Goal: Transaction & Acquisition: Purchase product/service

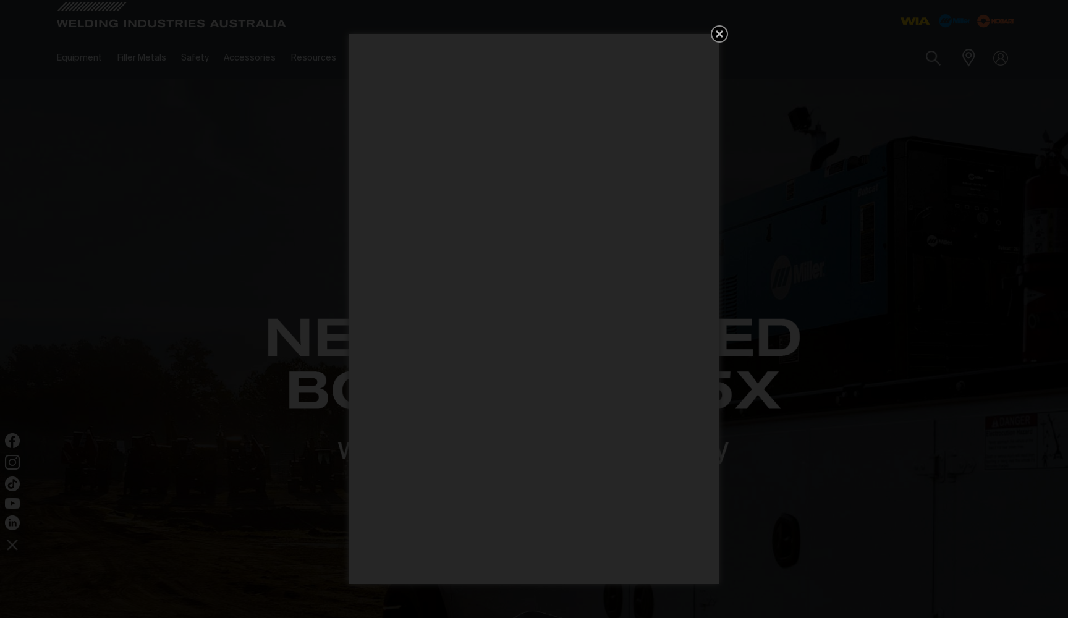
click at [720, 32] on icon "Get 5 WIA Welding Guides Free!" at bounding box center [719, 34] width 15 height 15
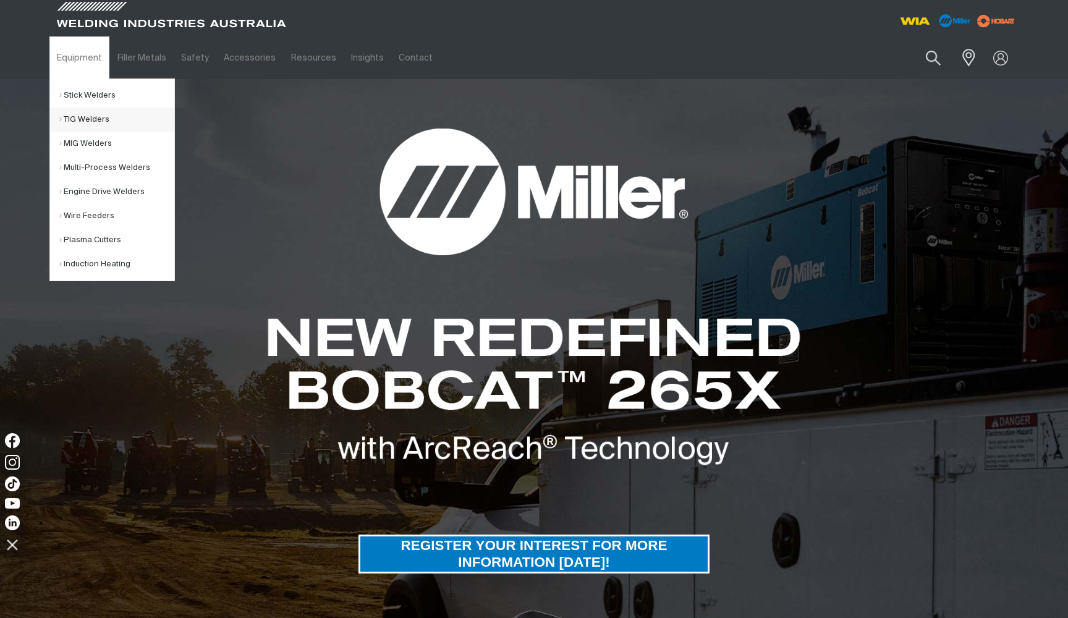
click at [93, 115] on link "TIG Welders" at bounding box center [116, 120] width 115 height 24
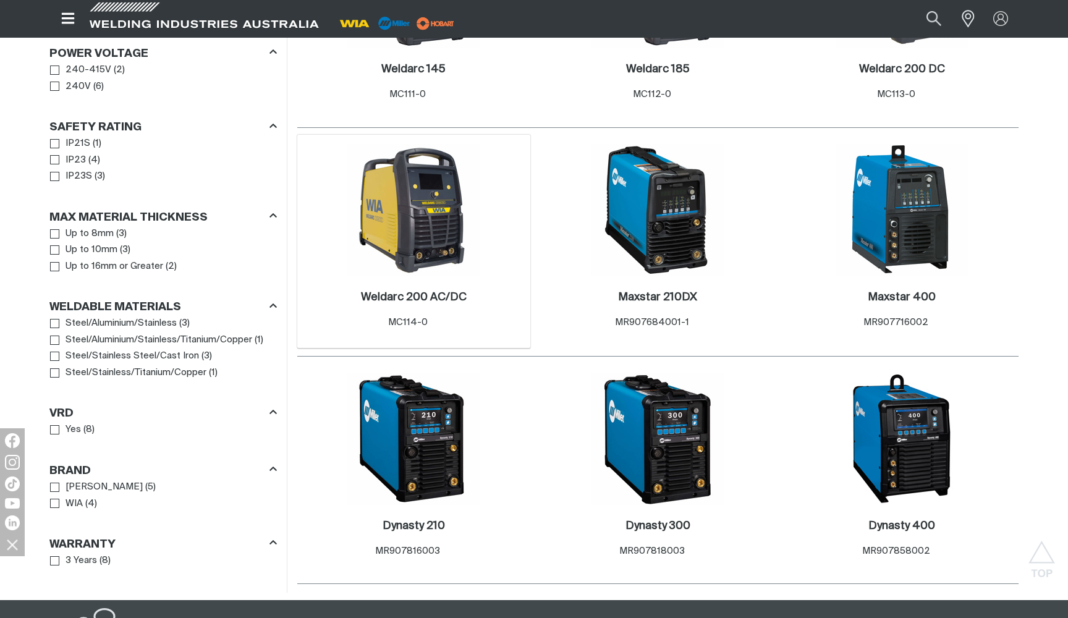
scroll to position [770, 0]
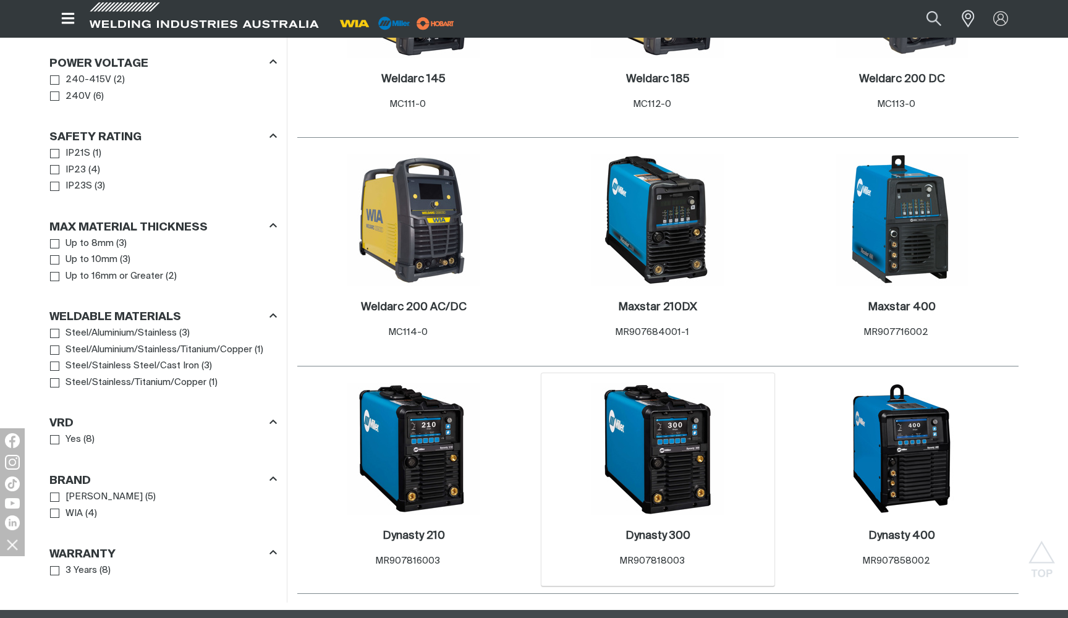
click at [588, 436] on div "8 Dynasty 300 . Item No. MR907818003" at bounding box center [658, 480] width 233 height 214
click at [671, 415] on img at bounding box center [658, 449] width 132 height 132
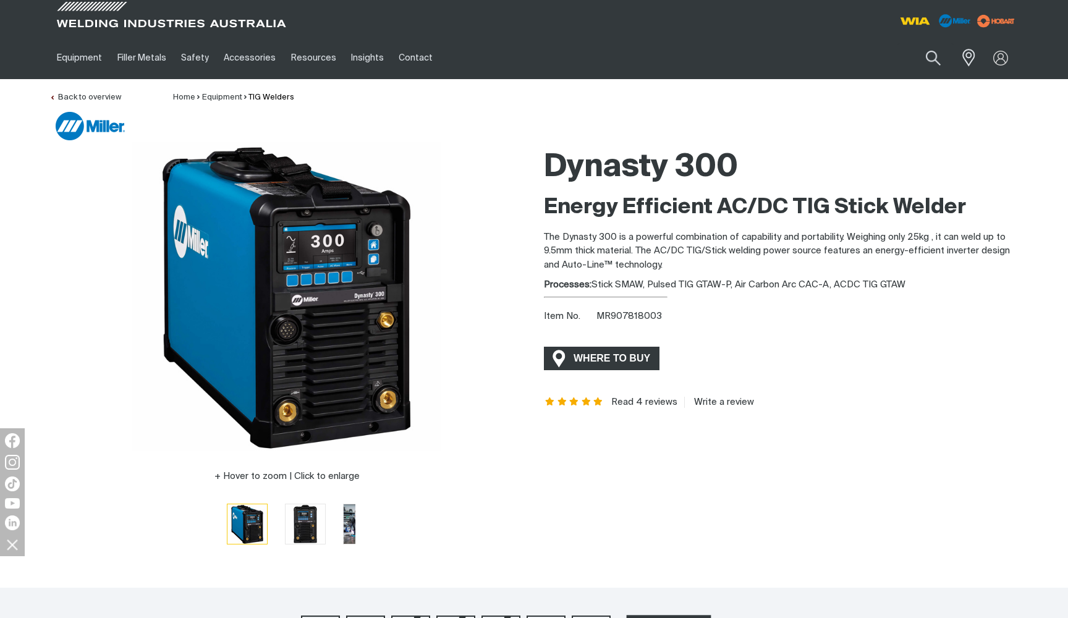
click at [582, 359] on span "WHERE TO BUY" at bounding box center [612, 359] width 93 height 20
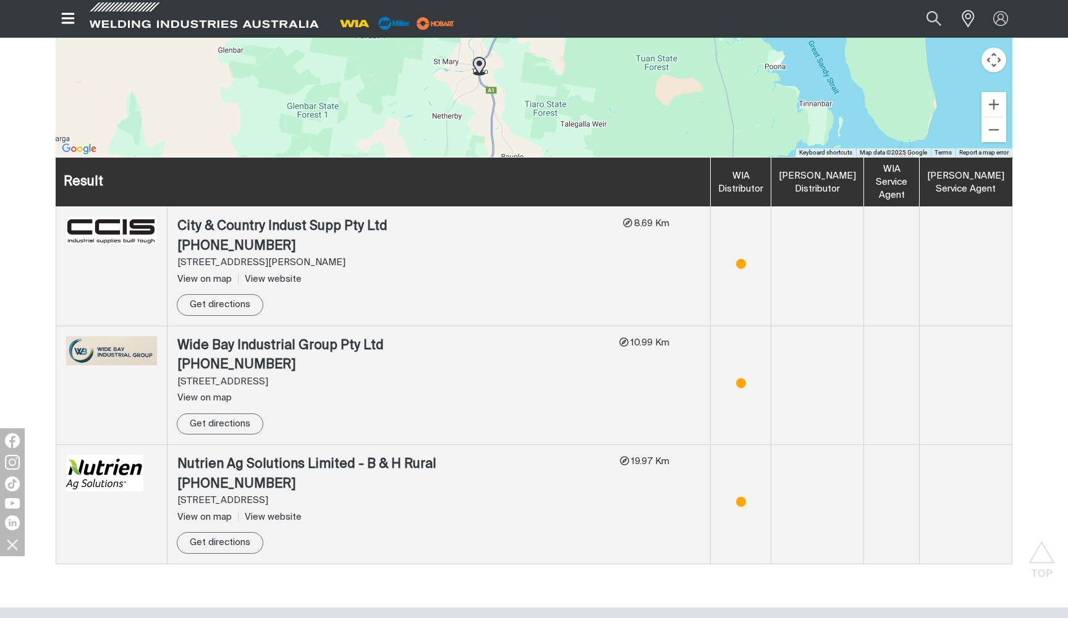
scroll to position [652, 0]
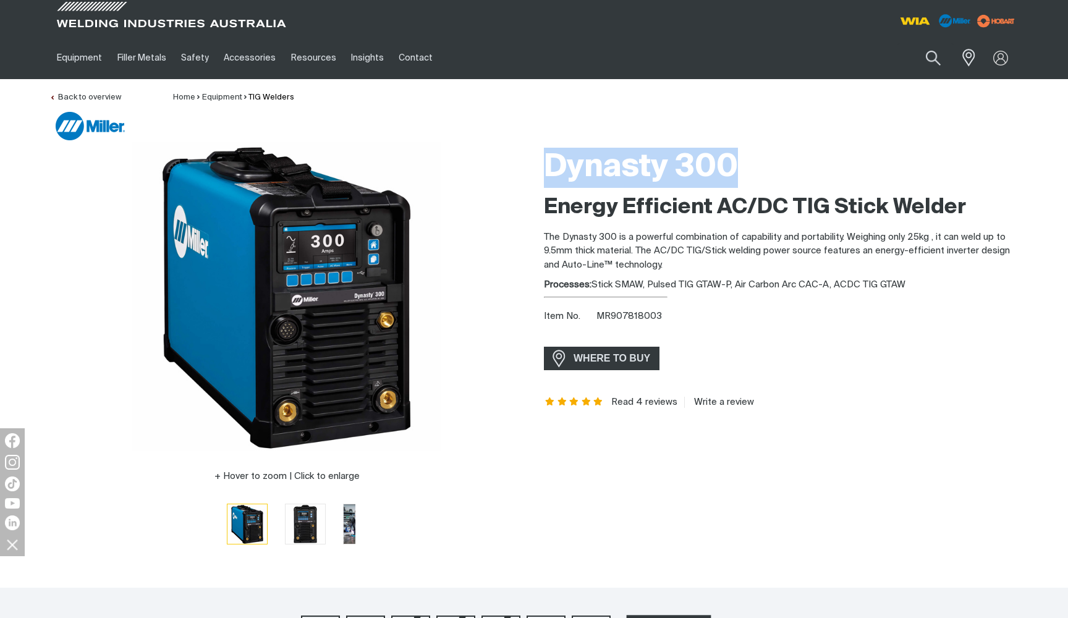
drag, startPoint x: 548, startPoint y: 177, endPoint x: 734, endPoint y: 177, distance: 185.5
click at [734, 177] on h1 "Dynasty 300" at bounding box center [781, 168] width 475 height 40
copy h1 "Dynasty 300"
